Goal: Information Seeking & Learning: Learn about a topic

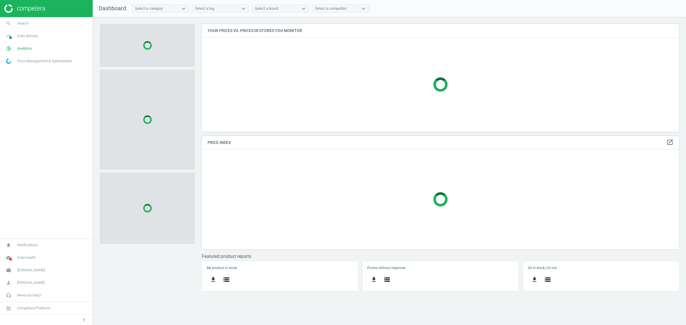
scroll to position [119, 488]
click at [20, 272] on span "[DOMAIN_NAME]" at bounding box center [31, 270] width 28 height 5
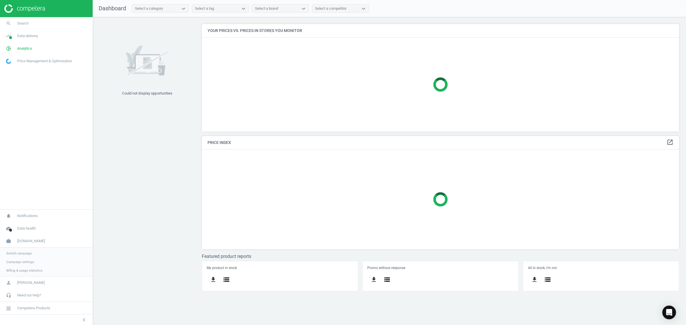
click at [20, 252] on span "Switch campaign" at bounding box center [18, 253] width 25 height 5
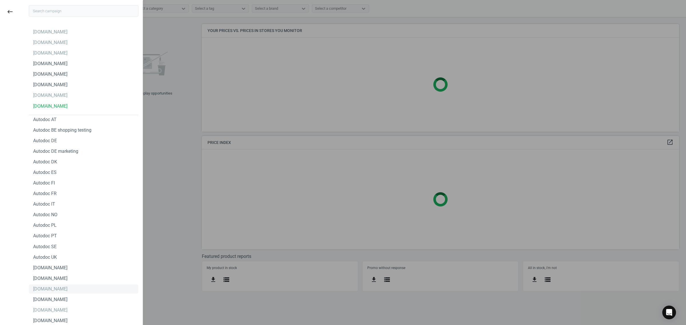
click at [59, 291] on div "[DOMAIN_NAME]" at bounding box center [50, 289] width 34 height 6
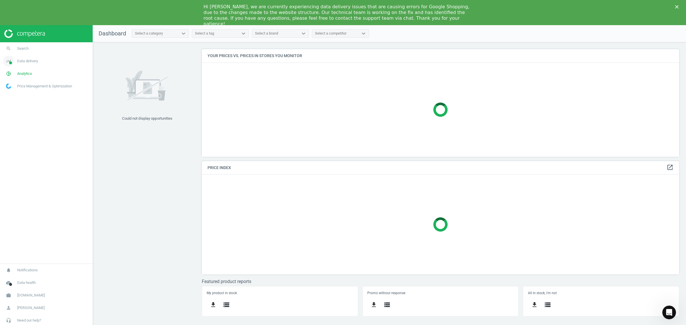
click at [25, 59] on span "Data delivery" at bounding box center [27, 61] width 21 height 5
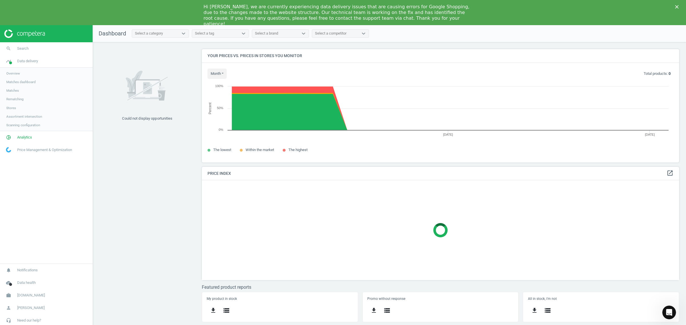
click at [676, 6] on polygon "Close" at bounding box center [676, 6] width 3 height 3
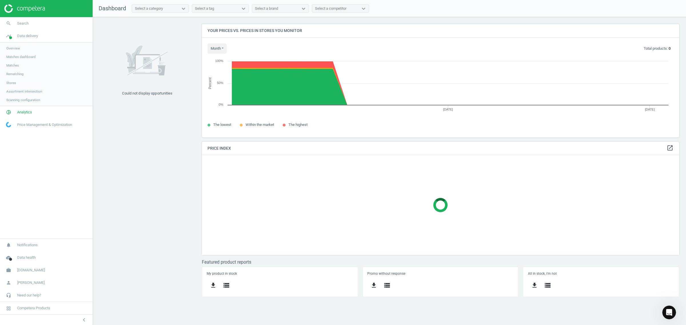
click at [14, 48] on span "Overview" at bounding box center [13, 48] width 14 height 5
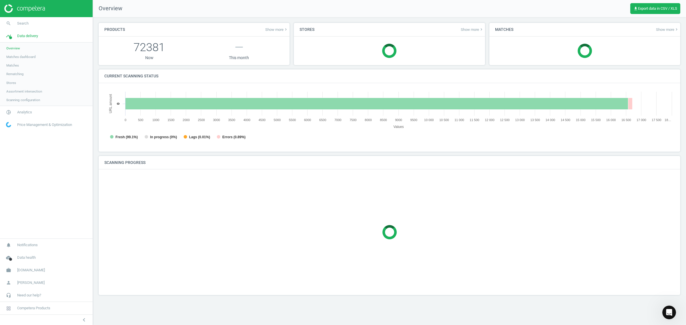
scroll to position [125, 581]
click at [11, 82] on span "Stores" at bounding box center [11, 83] width 10 height 5
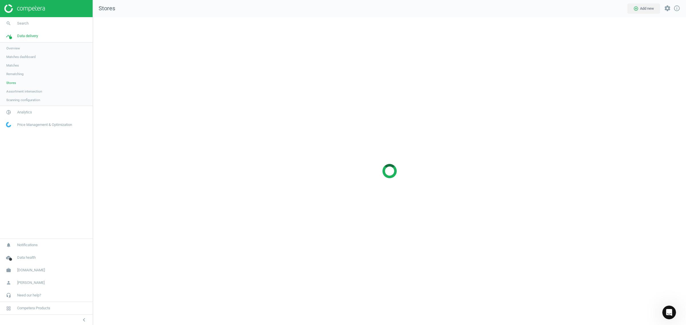
scroll to position [319, 604]
click at [14, 48] on span "Overview" at bounding box center [13, 48] width 14 height 5
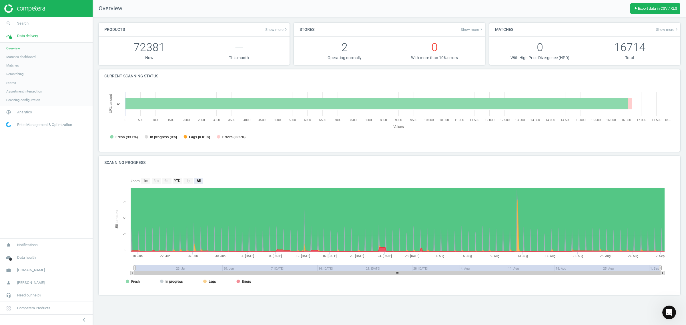
scroll to position [125, 581]
click at [23, 271] on span "[DOMAIN_NAME]" at bounding box center [31, 270] width 28 height 5
click at [17, 50] on link "pie_chart_outlined Analytics" at bounding box center [46, 48] width 93 height 13
click at [17, 60] on span "Overview" at bounding box center [13, 61] width 14 height 5
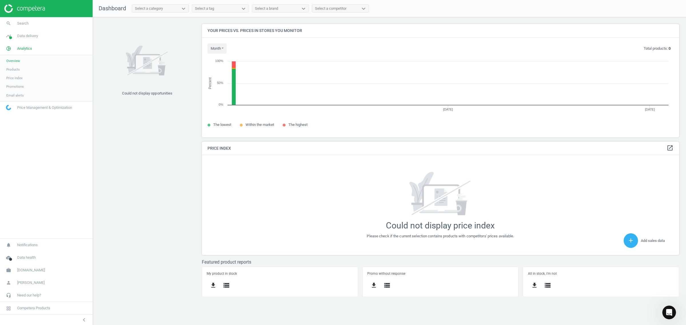
scroll to position [125, 488]
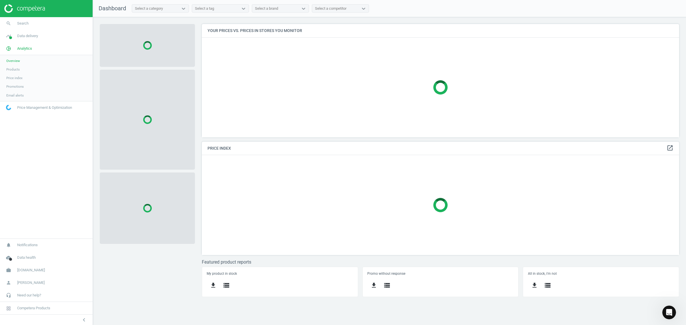
click at [12, 69] on span "Products" at bounding box center [12, 69] width 13 height 5
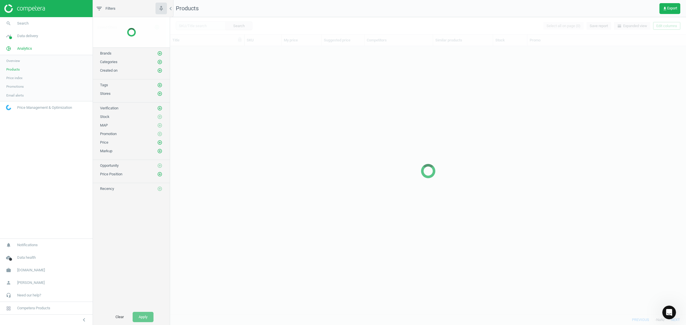
scroll to position [263, 511]
click at [159, 79] on icon "add_circle_outline" at bounding box center [159, 77] width 5 height 5
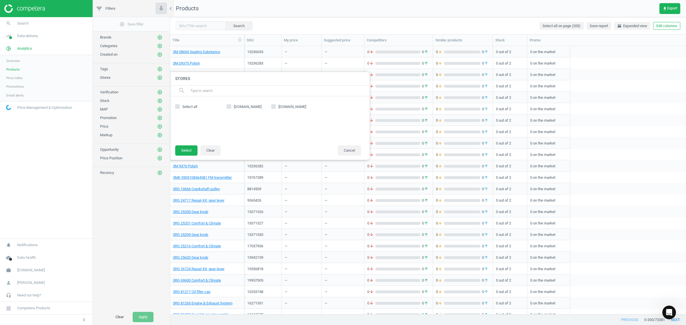
click at [274, 108] on input "ebay.co.uk" at bounding box center [274, 107] width 4 height 4
checkbox input "true"
click at [185, 150] on button "Select" at bounding box center [186, 151] width 22 height 10
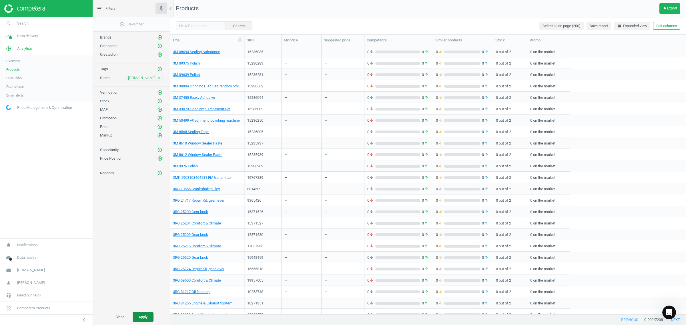
click at [147, 318] on button "Apply" at bounding box center [143, 317] width 21 height 10
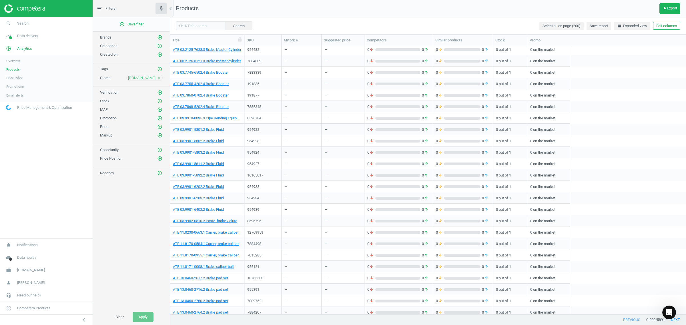
scroll to position [975, 0]
click at [204, 175] on link "ATE 03.9901-5832.2 Brake Fluid" at bounding box center [198, 174] width 51 height 5
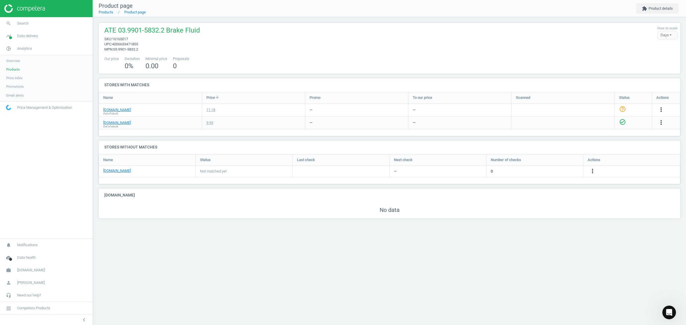
scroll to position [28, 593]
click at [114, 109] on link "ebay.co.uk" at bounding box center [117, 110] width 28 height 5
